Goal: Task Accomplishment & Management: Manage account settings

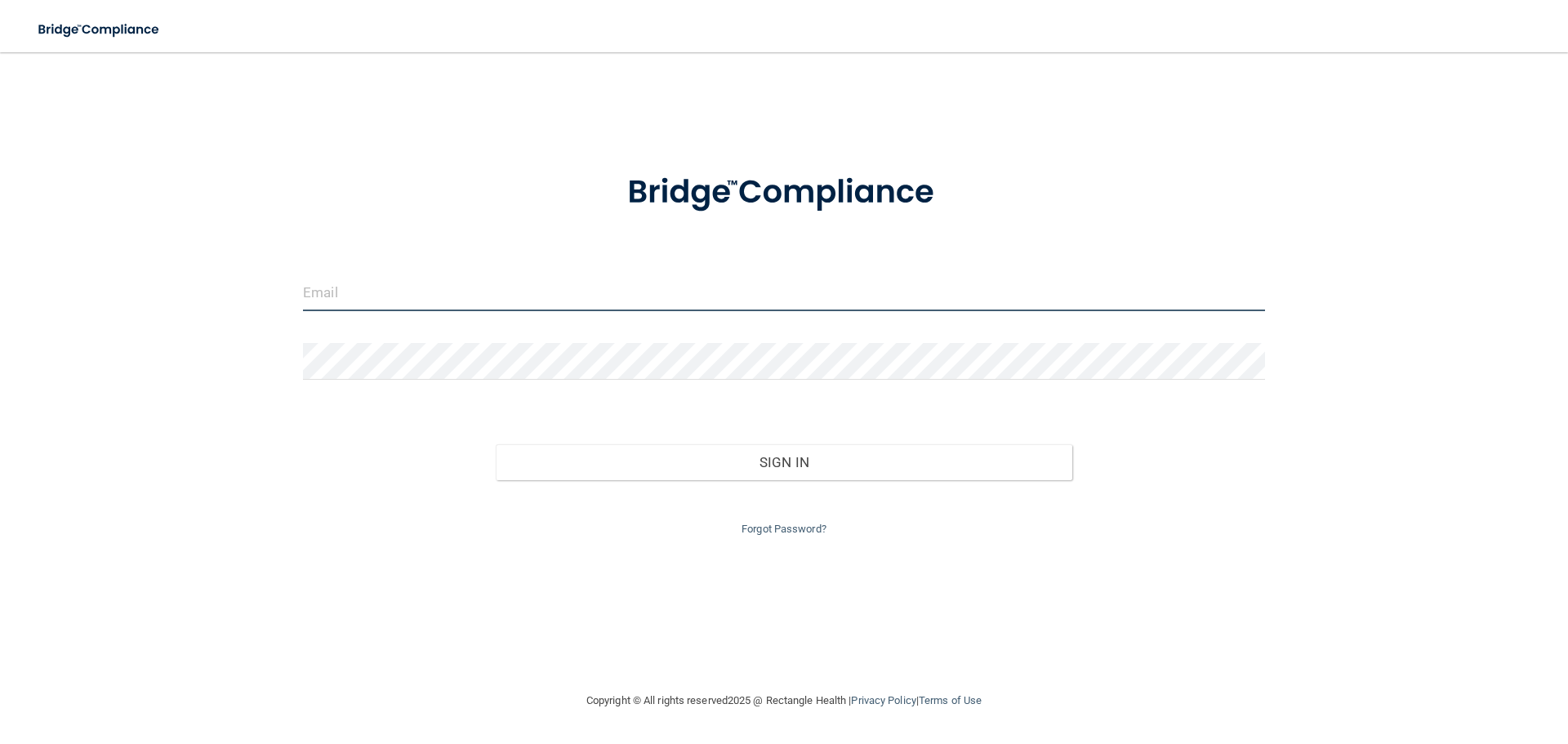
click at [420, 287] on input "email" at bounding box center [783, 292] width 962 height 36
type input "[EMAIL_ADDRESS][DOMAIN_NAME]"
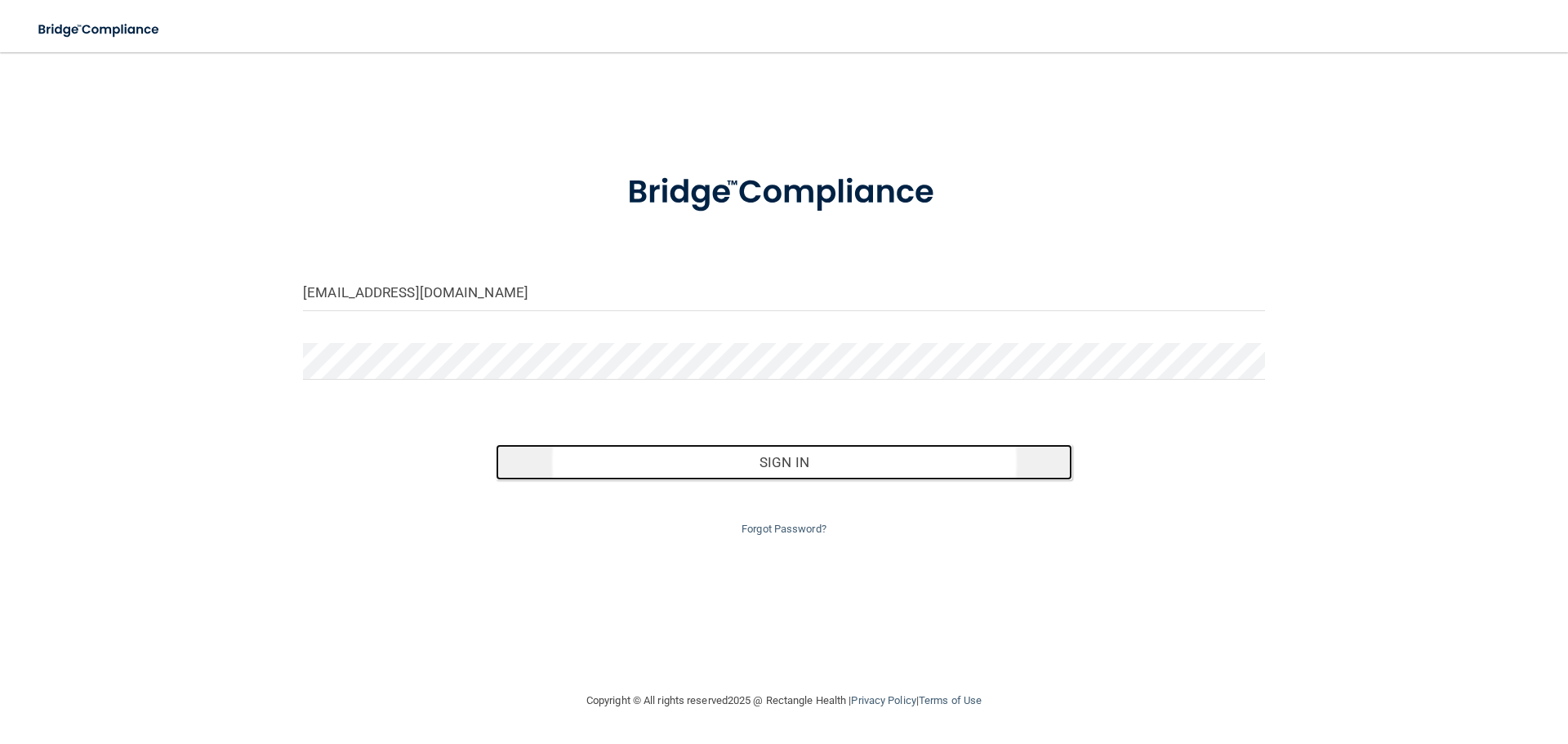
click at [816, 459] on button "Sign In" at bounding box center [784, 462] width 577 height 36
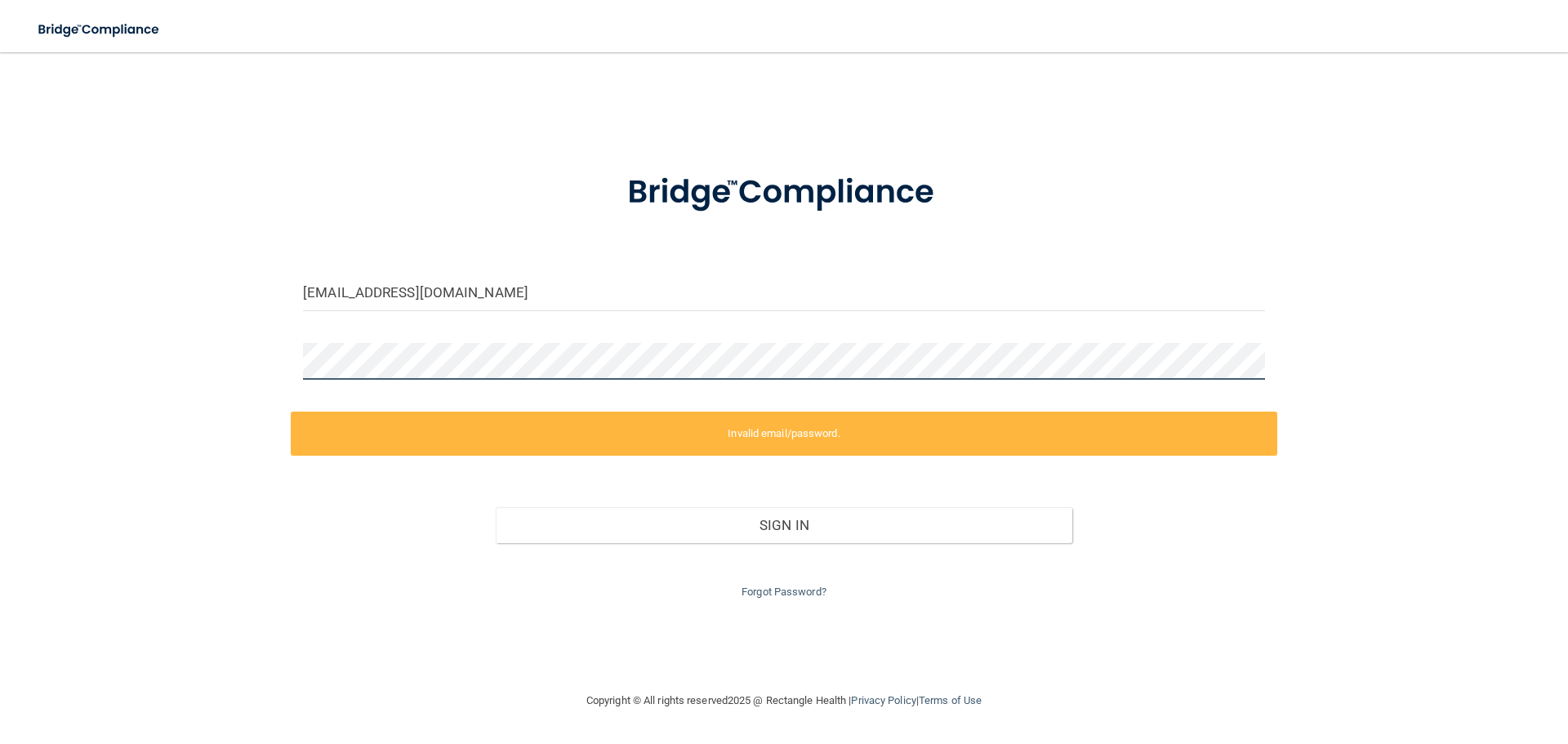
click at [283, 358] on div "[EMAIL_ADDRESS][DOMAIN_NAME] Invalid email/password. You don't have permission …" at bounding box center [784, 371] width 1503 height 606
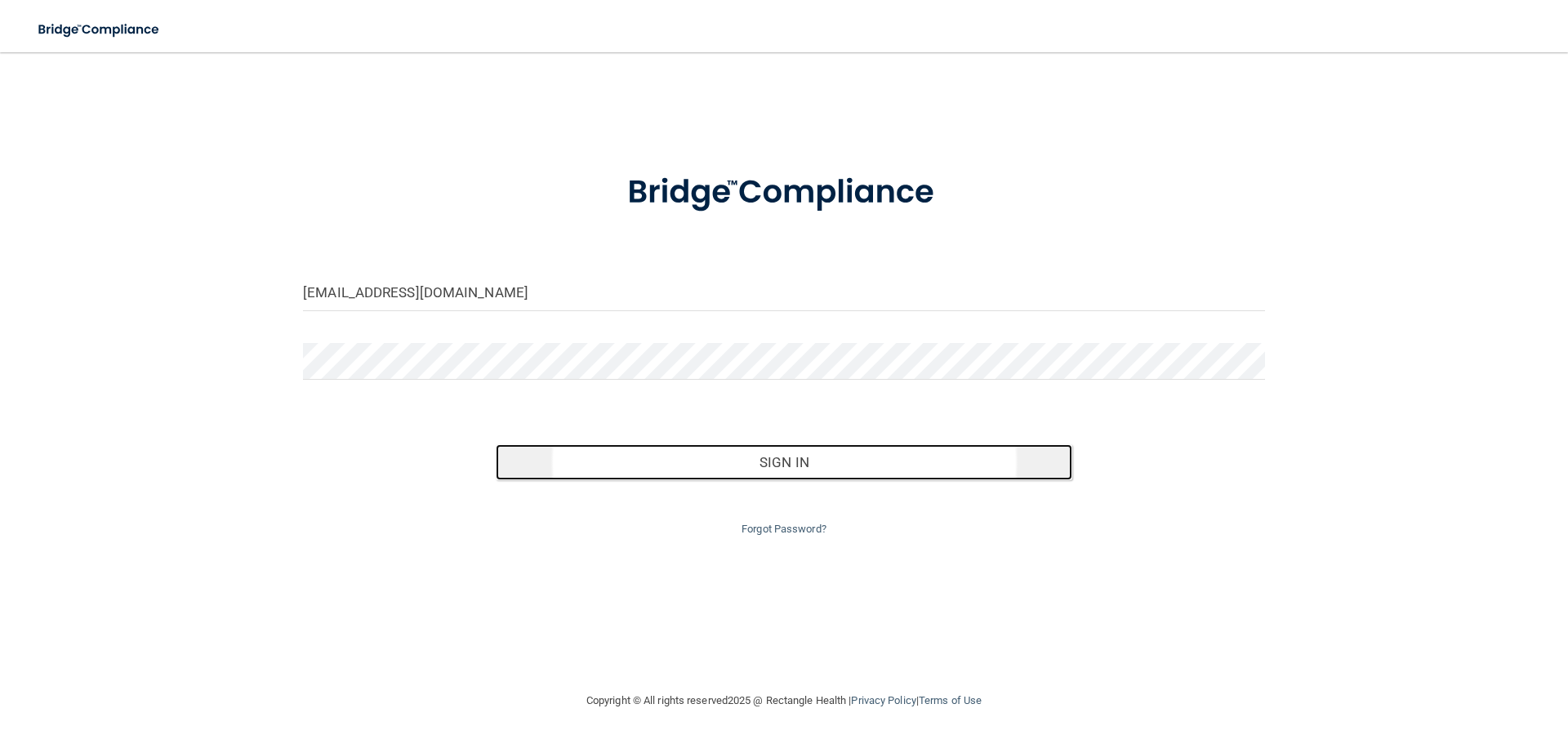
click at [676, 460] on button "Sign In" at bounding box center [784, 462] width 577 height 36
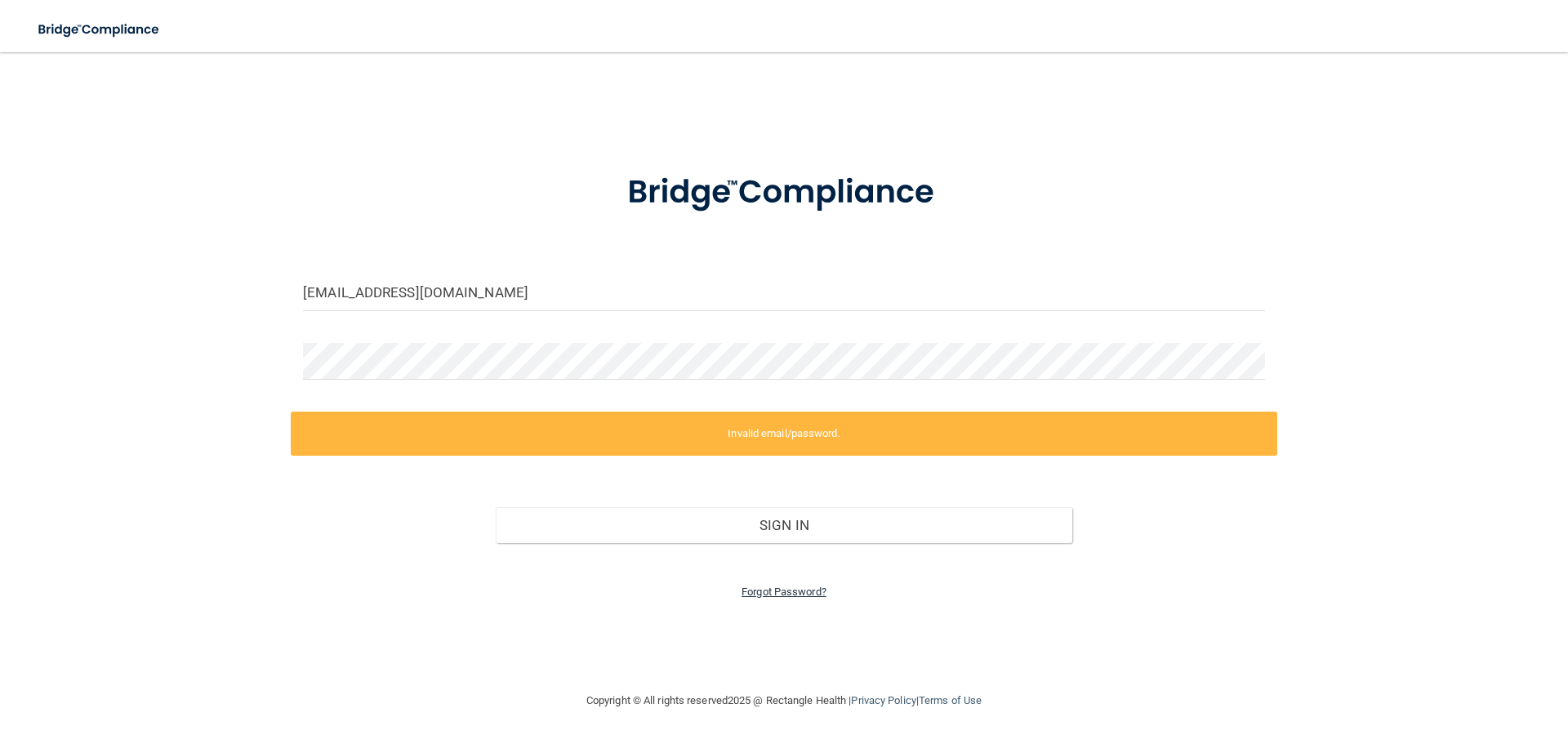
click at [793, 591] on link "Forgot Password?" at bounding box center [784, 591] width 85 height 12
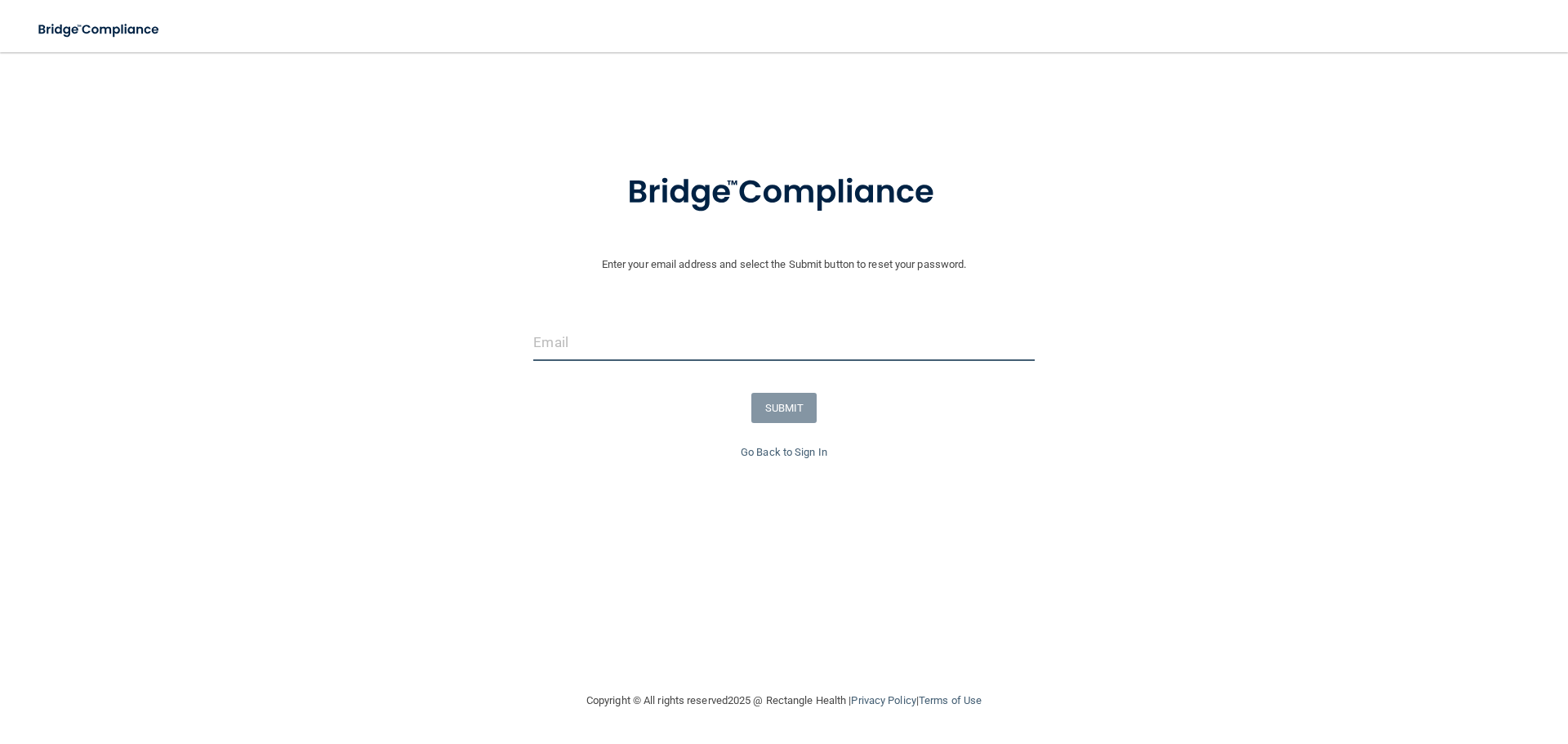
click at [613, 345] on input "email" at bounding box center [783, 341] width 501 height 36
type input "[EMAIL_ADDRESS][DOMAIN_NAME]"
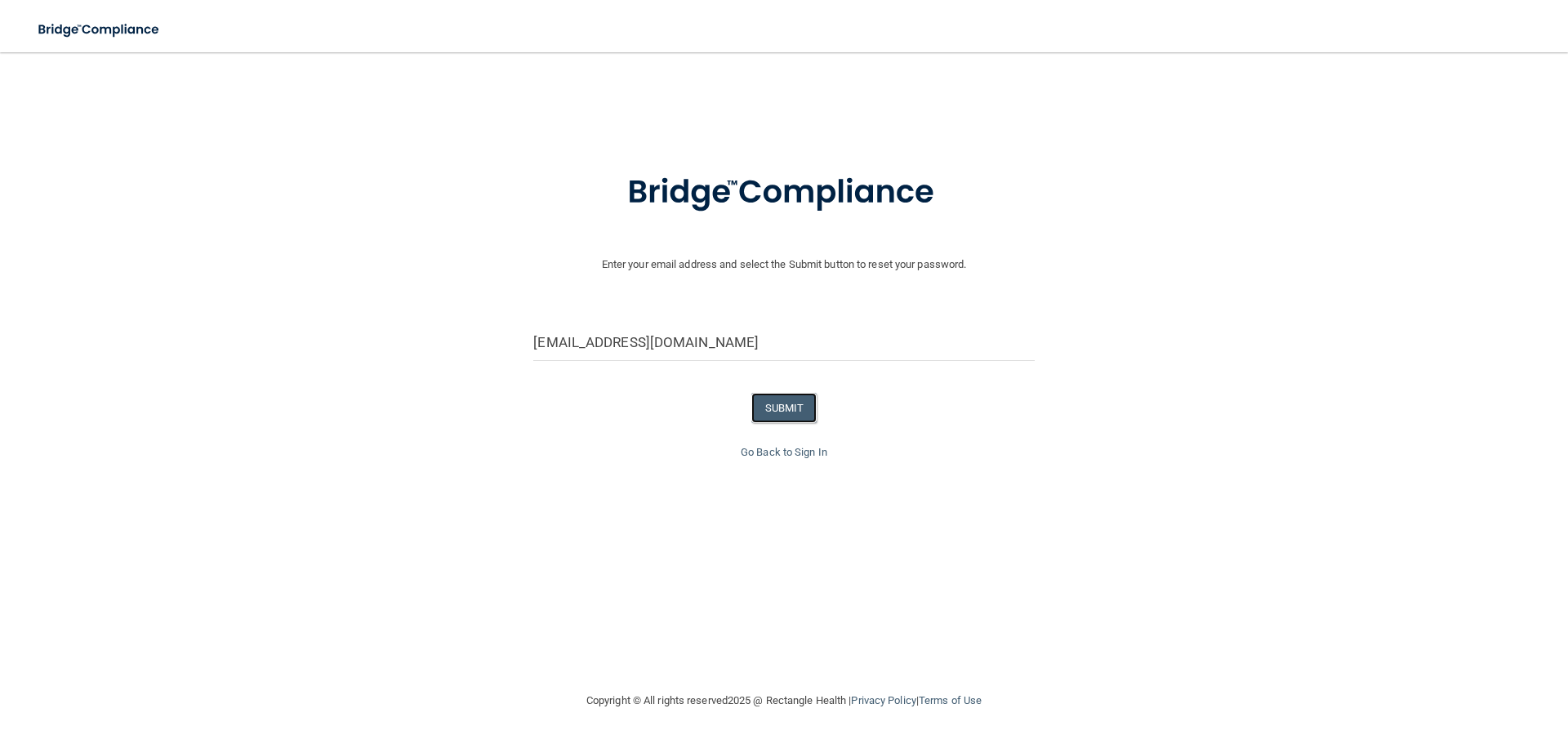
click at [773, 408] on button "SUBMIT" at bounding box center [784, 408] width 66 height 31
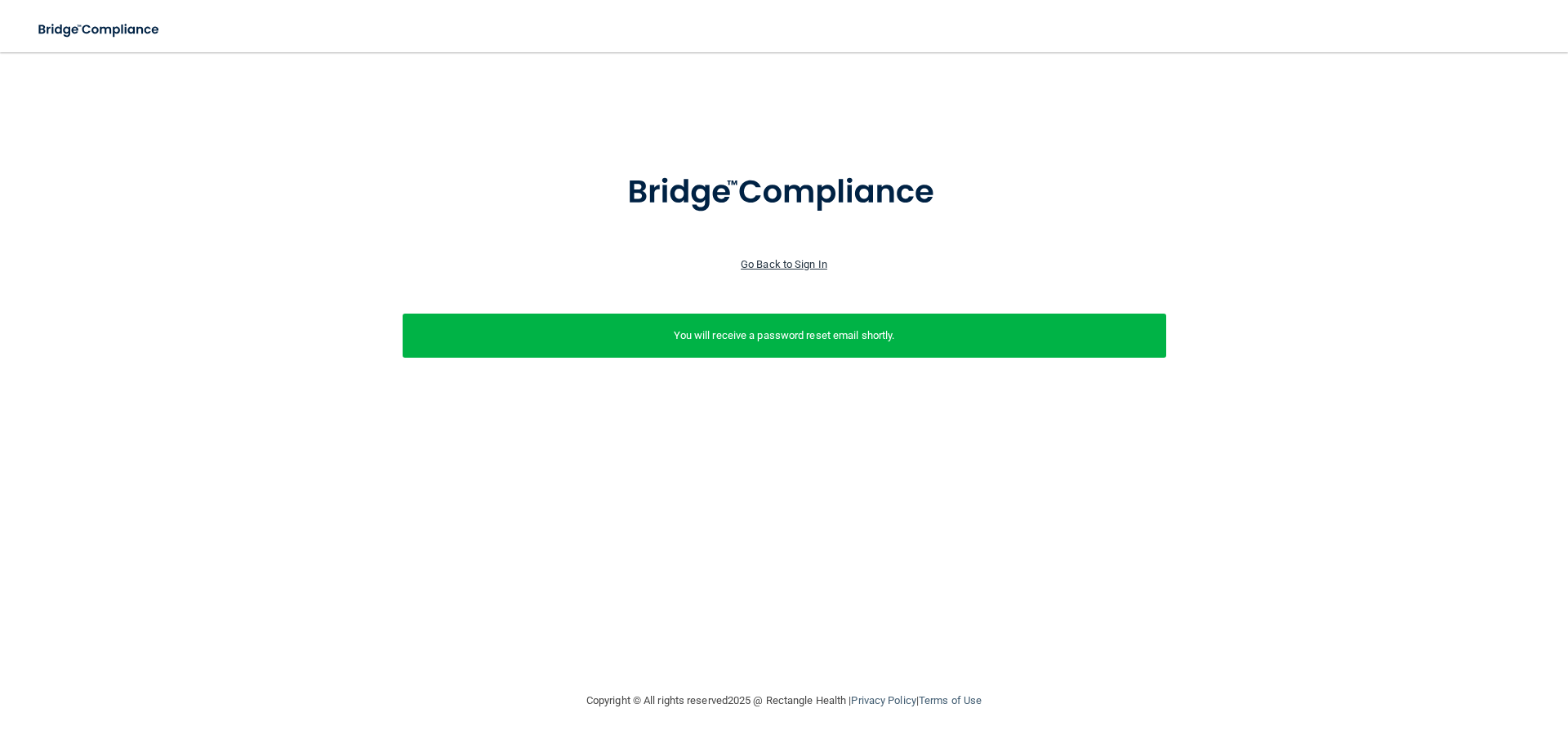
click at [798, 261] on link "Go Back to Sign In" at bounding box center [784, 264] width 86 height 12
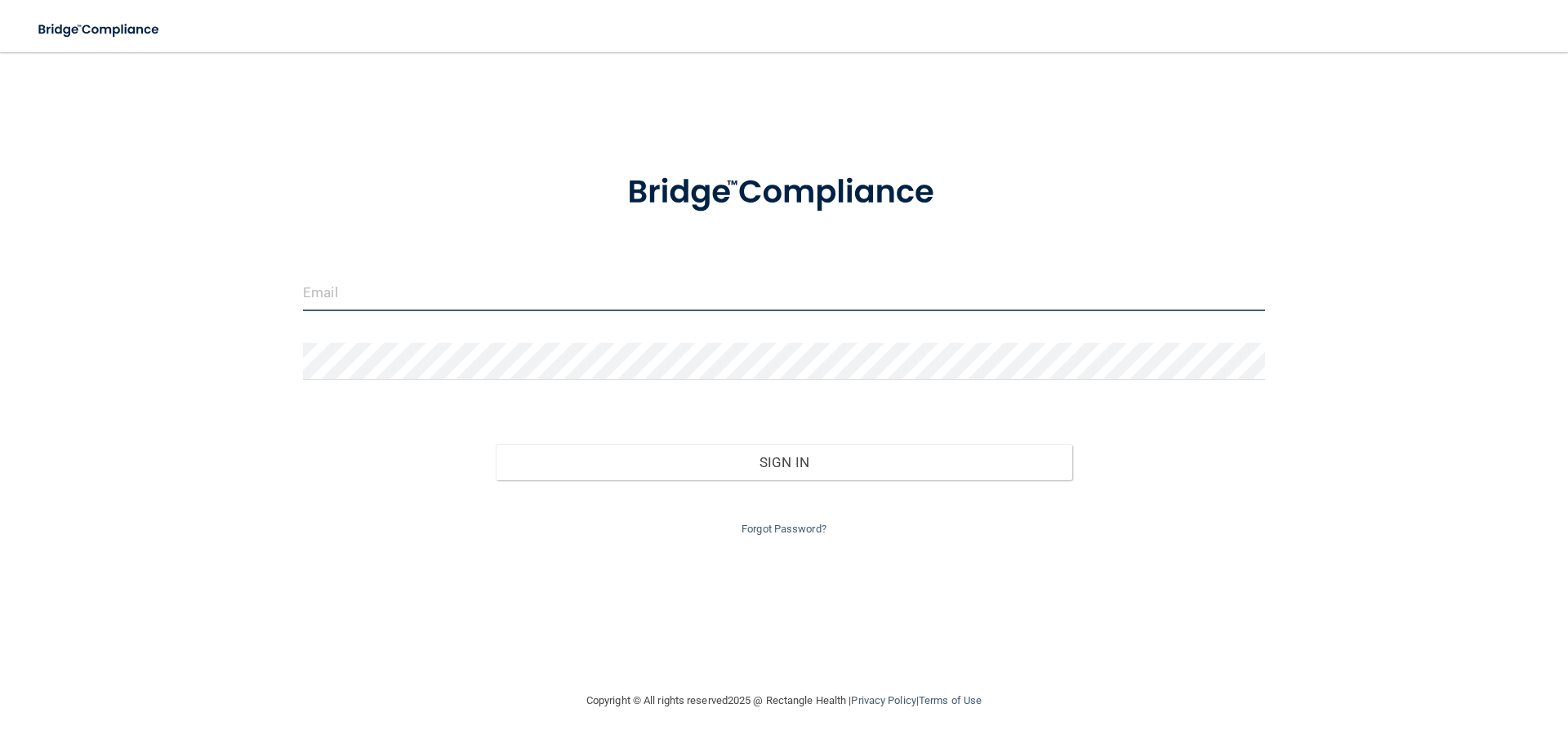
click at [537, 309] on input "email" at bounding box center [783, 292] width 962 height 36
type input "[EMAIL_ADDRESS][DOMAIN_NAME]"
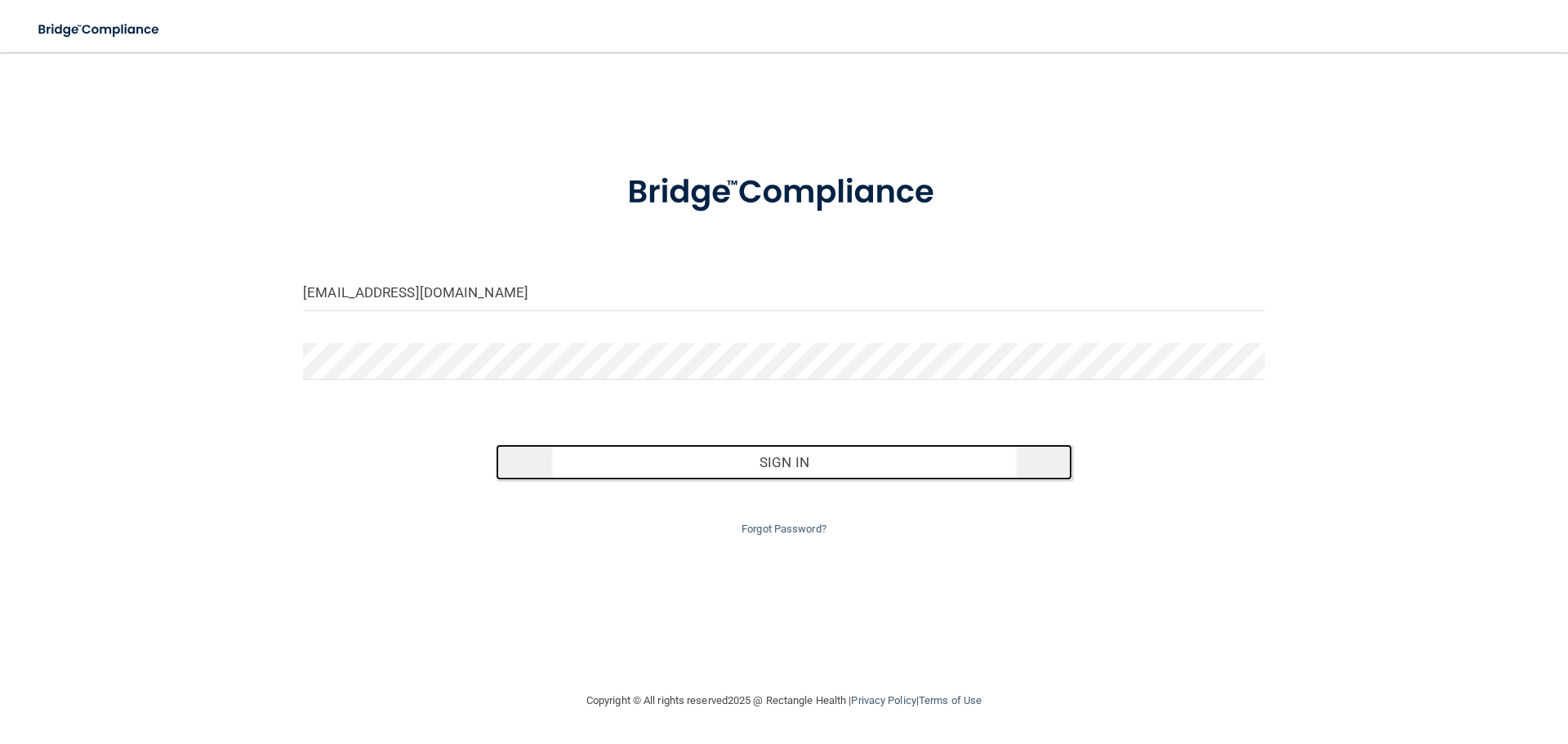
click at [864, 469] on button "Sign In" at bounding box center [784, 462] width 577 height 36
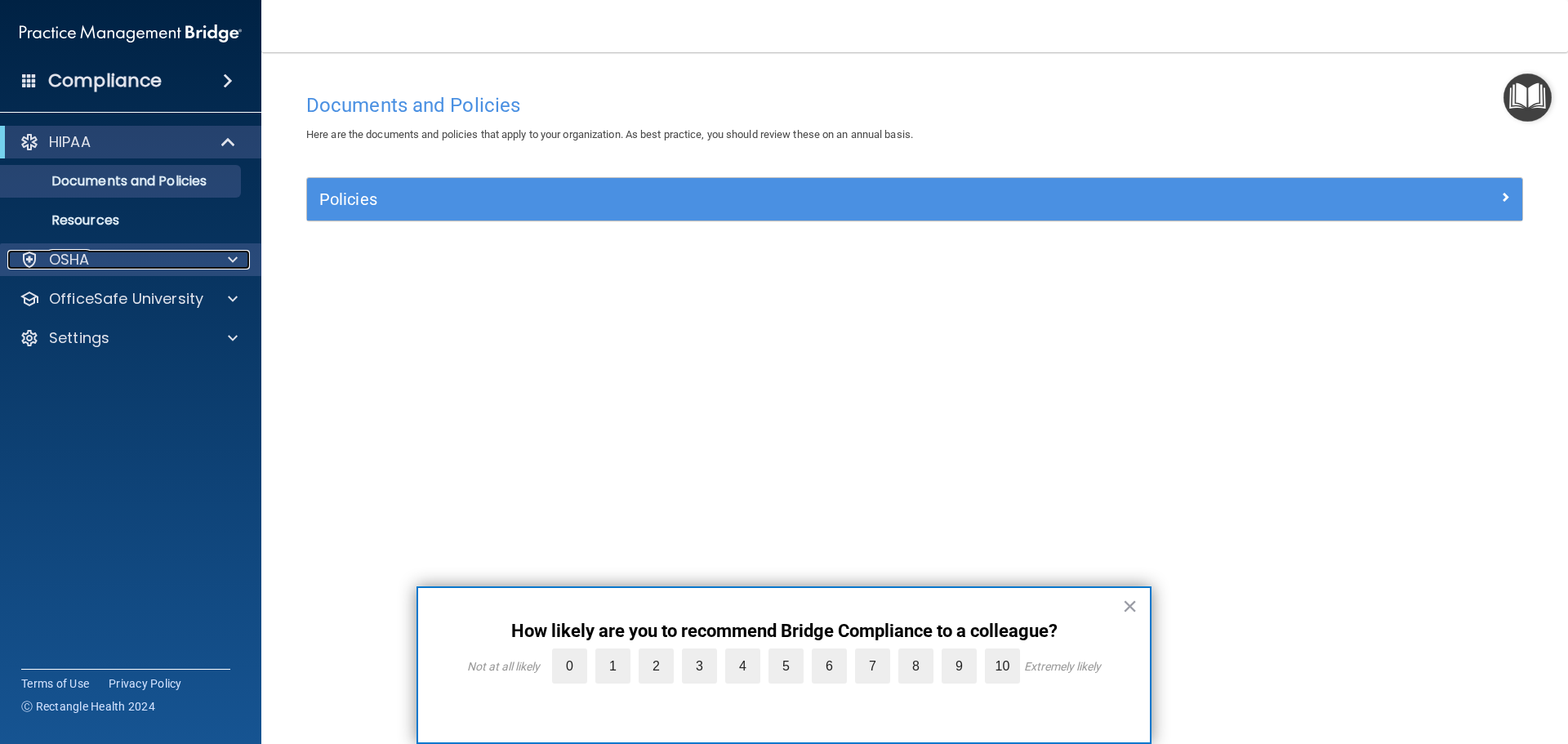
click at [220, 255] on div at bounding box center [231, 259] width 41 height 19
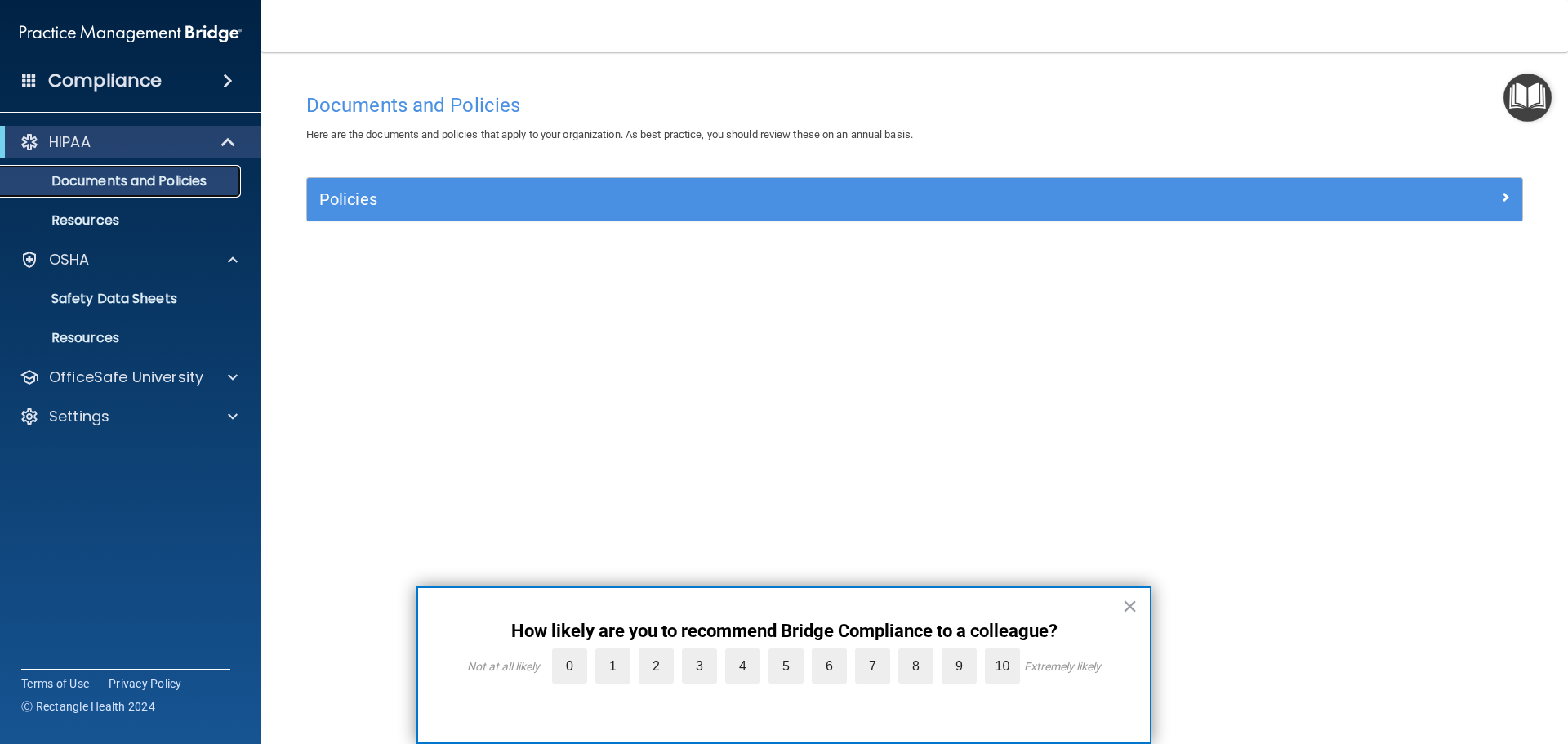
click at [192, 175] on p "Documents and Policies" at bounding box center [122, 180] width 223 height 16
click at [230, 143] on span at bounding box center [230, 142] width 14 height 19
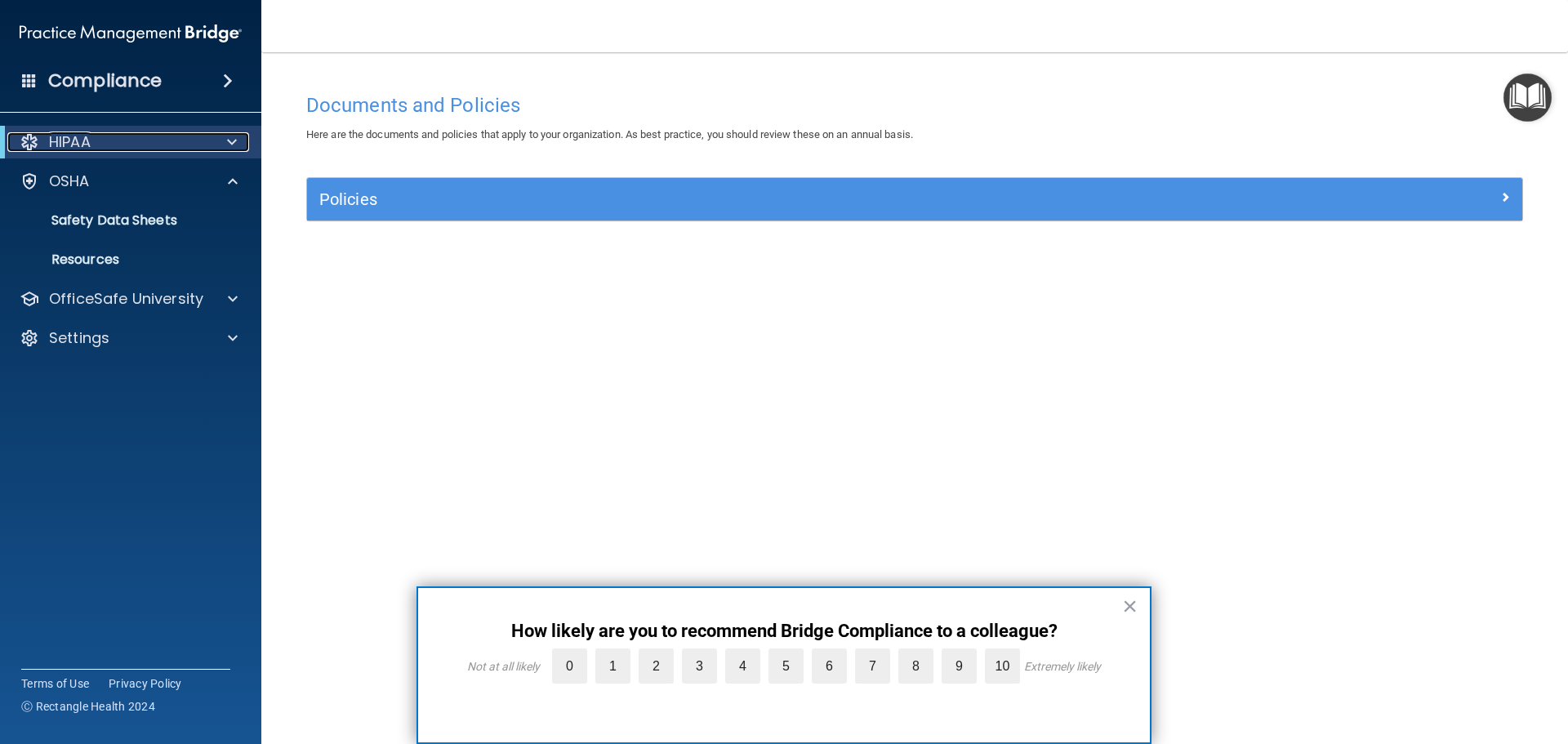
click at [231, 143] on span at bounding box center [232, 142] width 10 height 19
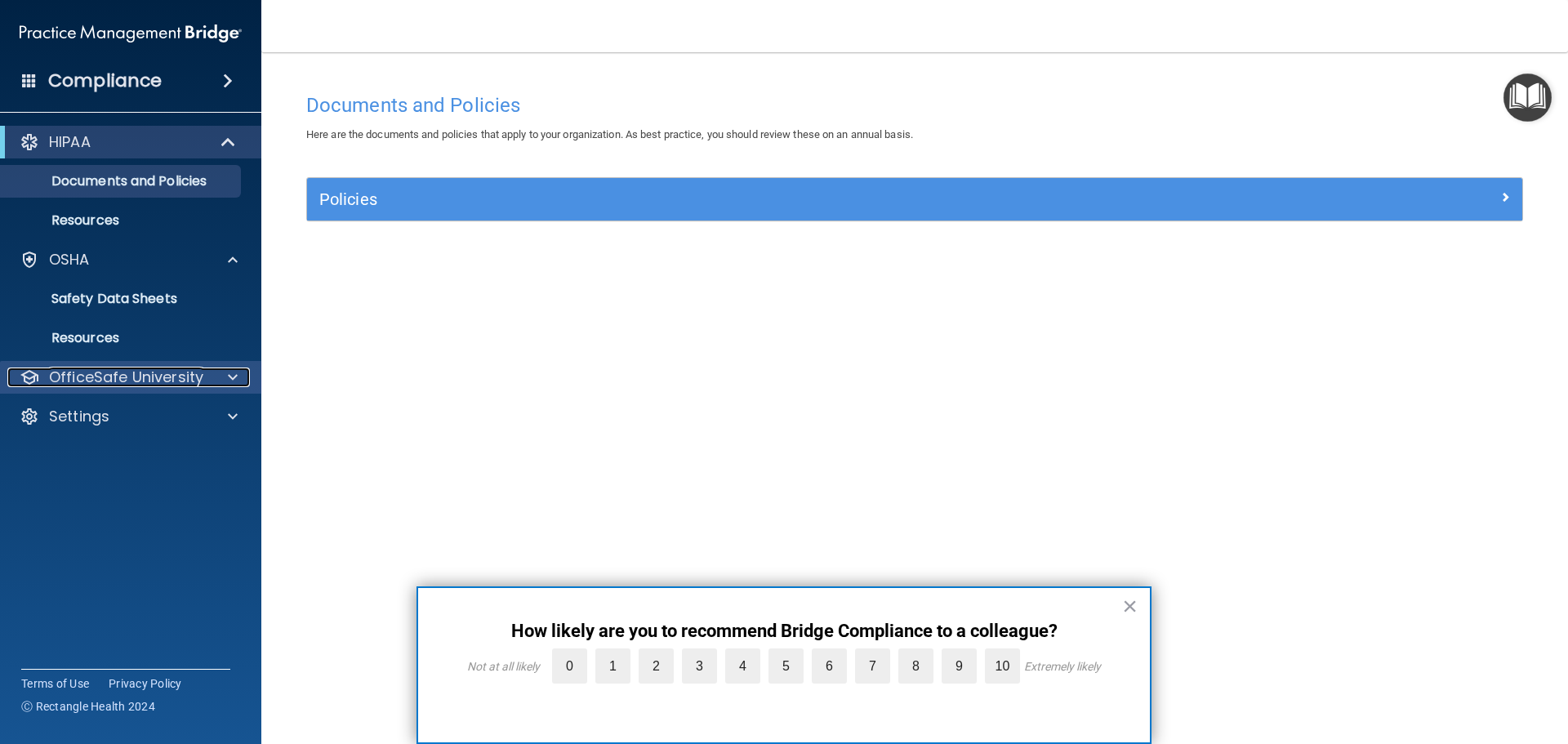
click at [216, 373] on div at bounding box center [231, 377] width 41 height 19
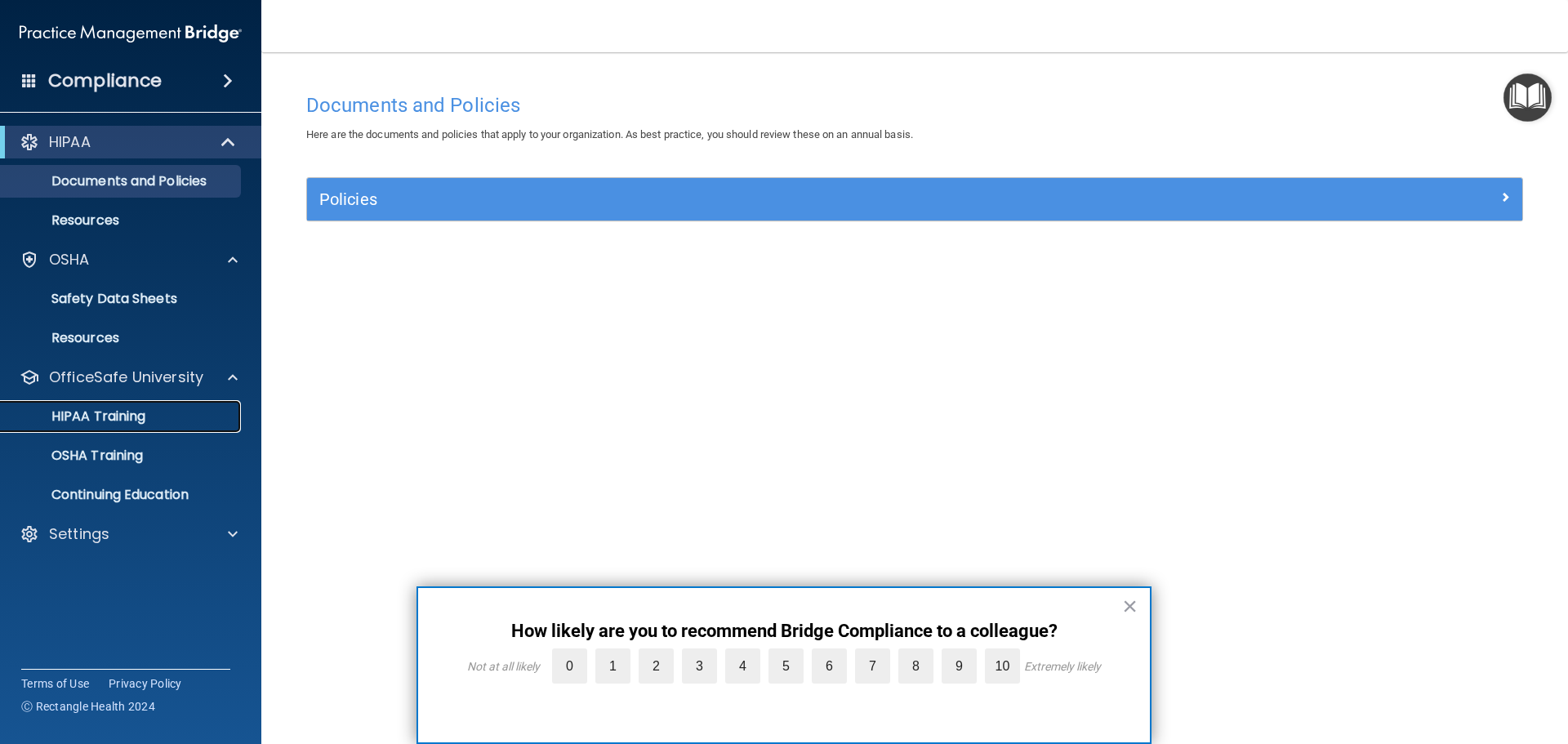
click at [140, 409] on p "HIPAA Training" at bounding box center [78, 416] width 135 height 16
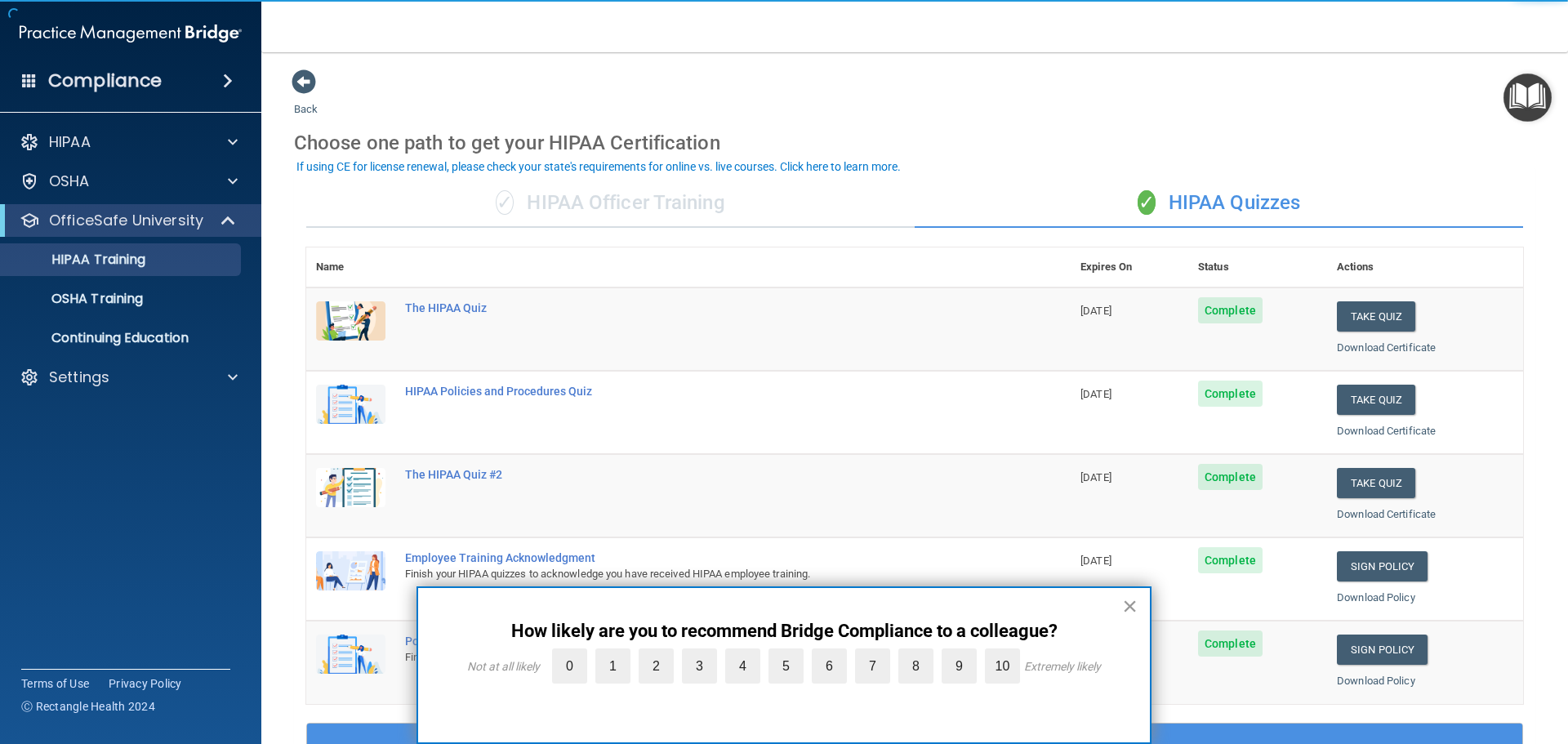
click at [1134, 610] on button "×" at bounding box center [1130, 605] width 15 height 26
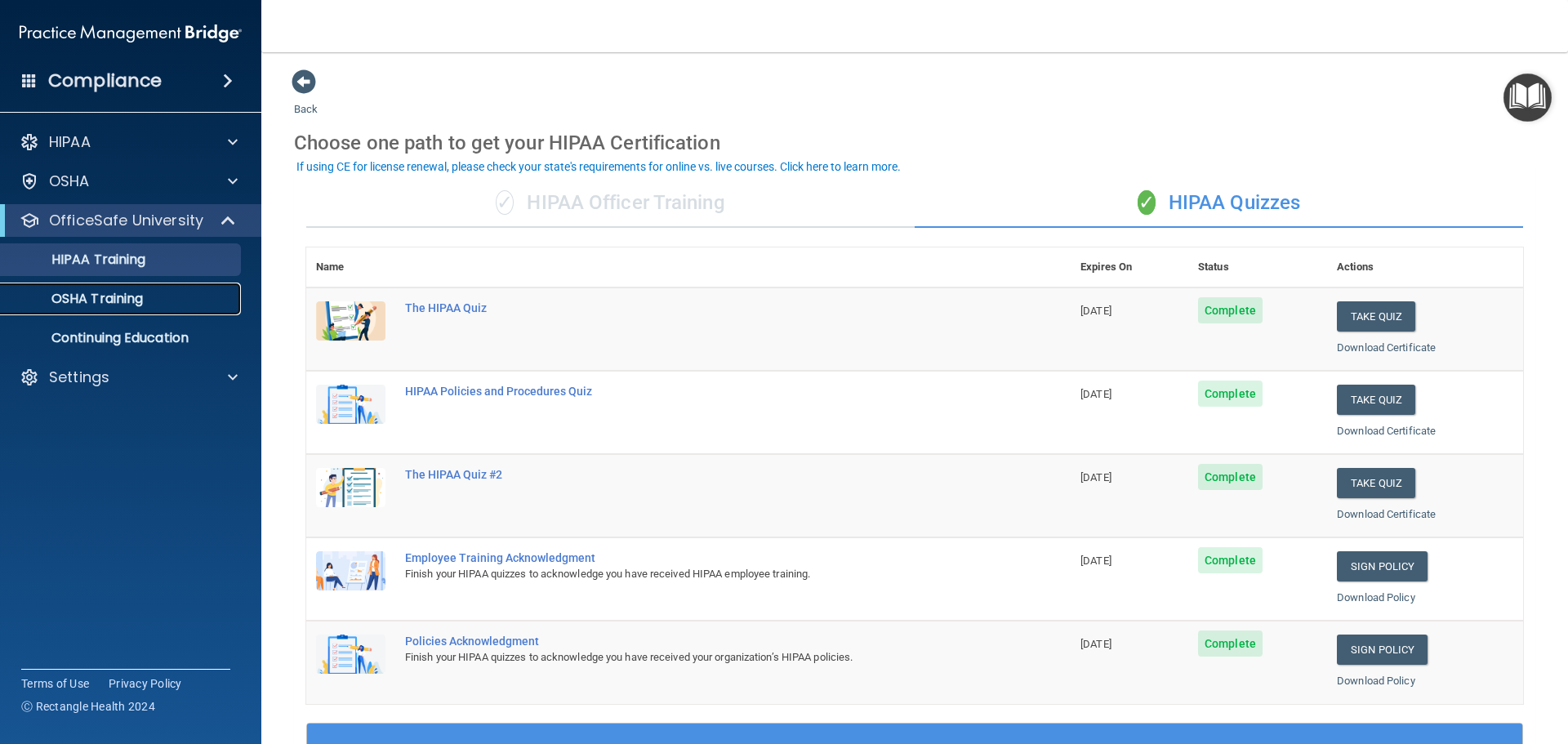
click at [118, 306] on p "OSHA Training" at bounding box center [77, 298] width 132 height 16
